Goal: Task Accomplishment & Management: Use online tool/utility

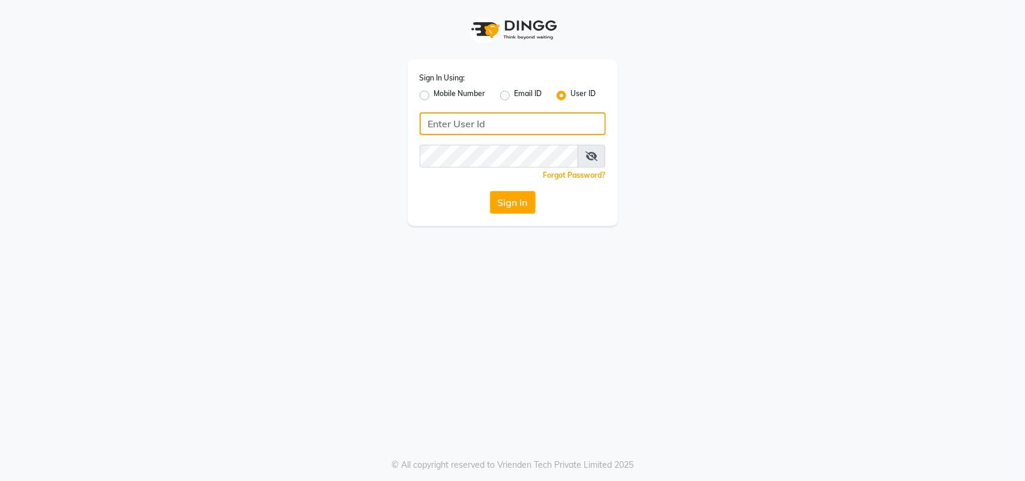
click at [524, 125] on input "Username" at bounding box center [513, 123] width 186 height 23
type input "a"
type input "AFFINITYEXPRESS"
click at [593, 152] on icon at bounding box center [591, 156] width 12 height 10
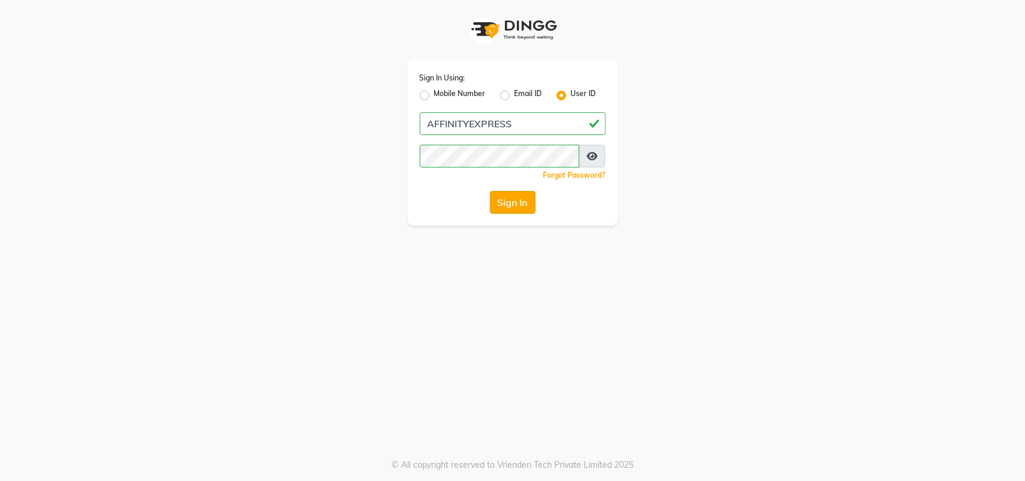
click at [507, 202] on button "Sign In" at bounding box center [513, 202] width 46 height 23
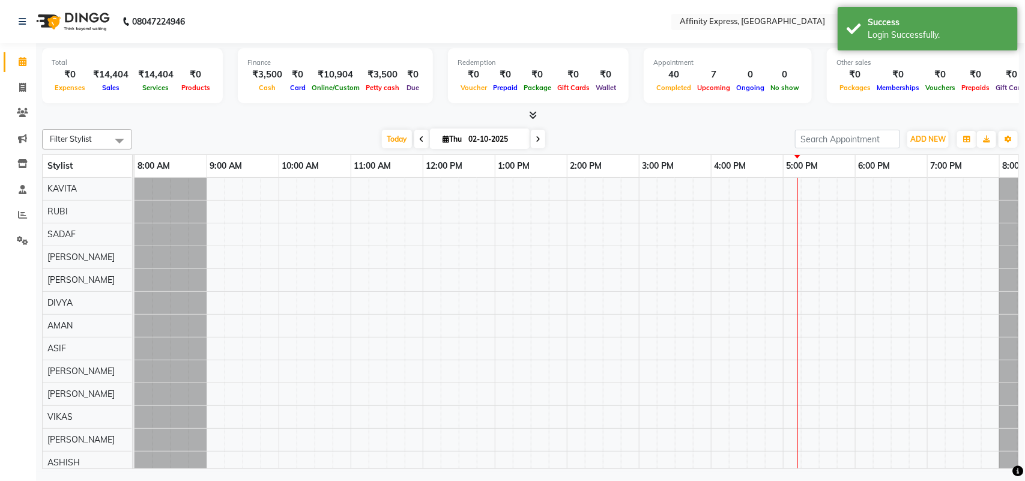
select select "en"
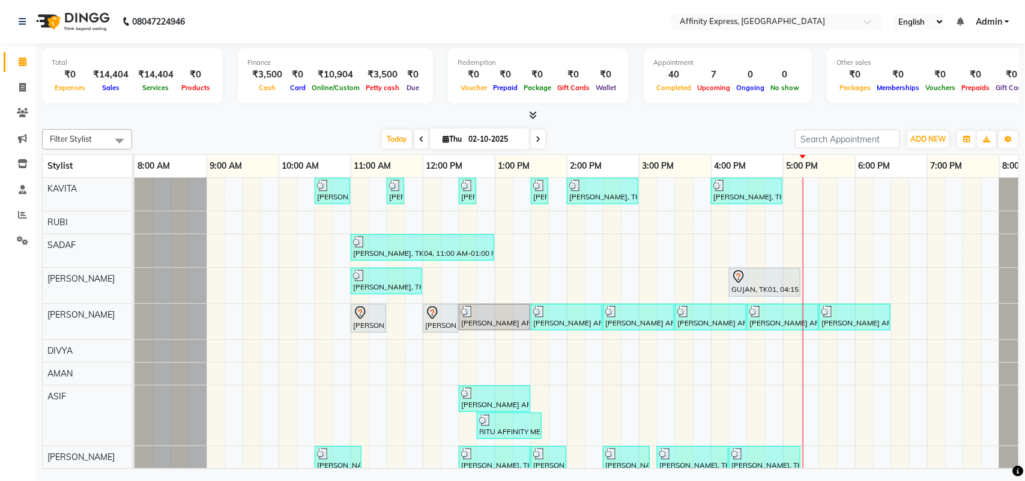
click at [710, 262] on div "[PERSON_NAME] AFFINITY MEMBER, TK06, 10:30 AM-11:00 AM, Waxing - Skin Consultat…" at bounding box center [602, 473] width 937 height 591
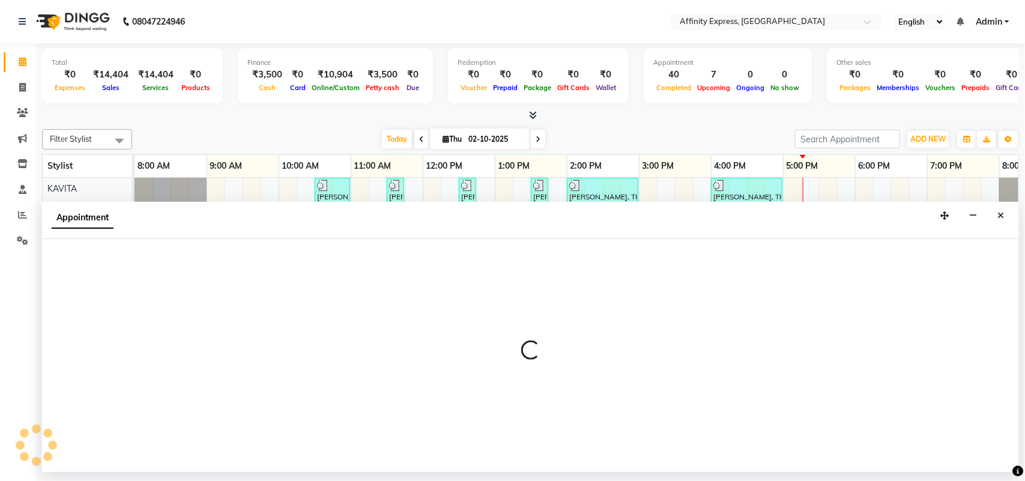
select select "93269"
select select "945"
select select "tentative"
